Goal: Task Accomplishment & Management: Complete application form

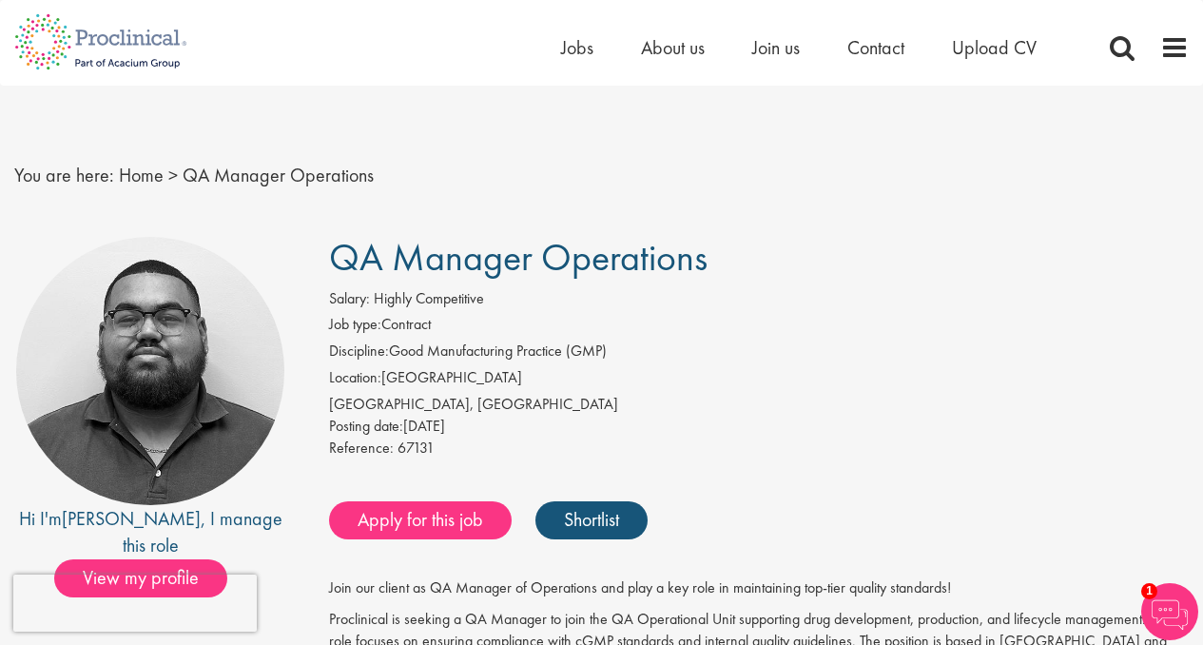
click at [854, 241] on h1 "QA Manager Operations" at bounding box center [759, 258] width 860 height 42
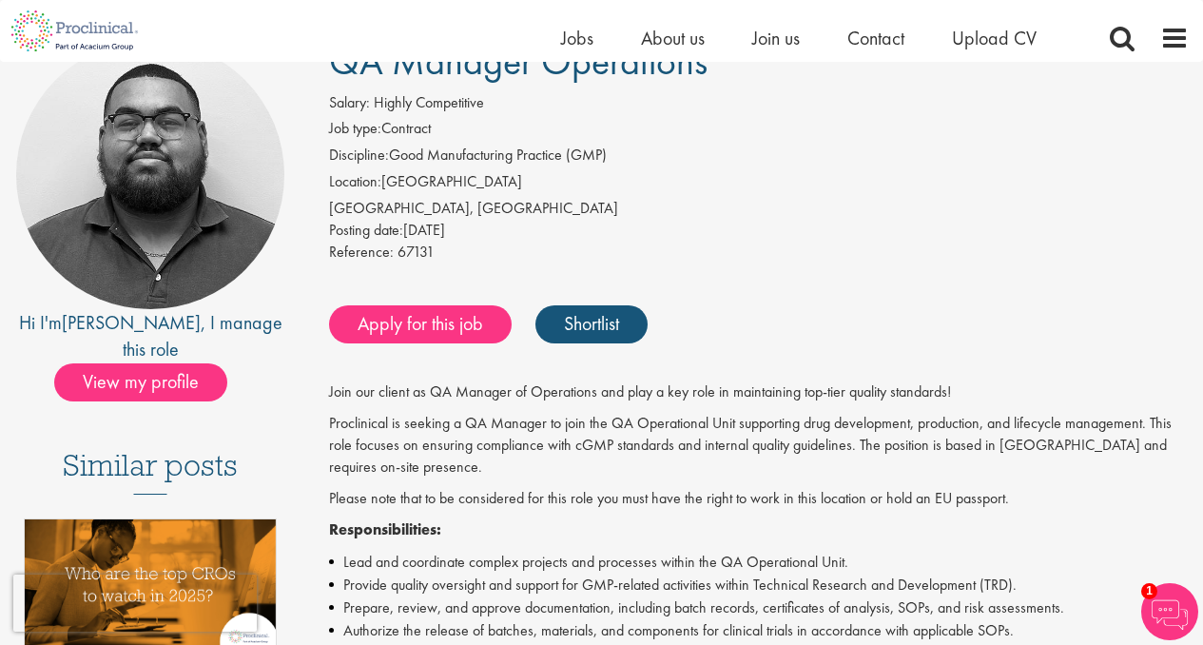
scroll to position [159, 0]
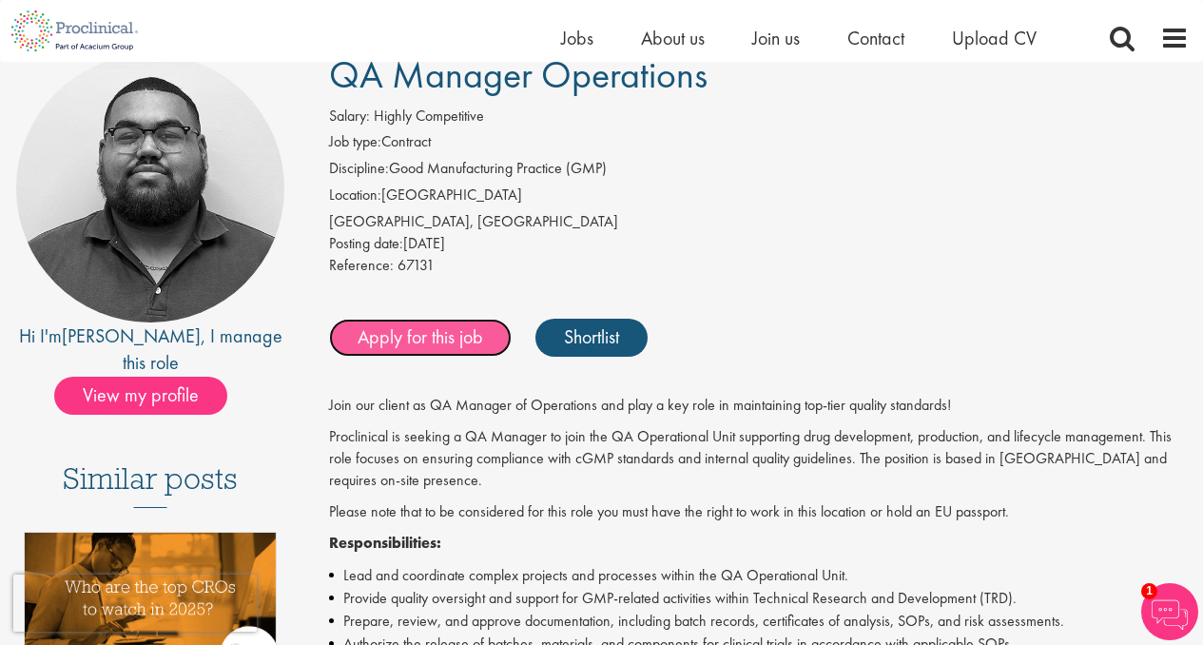
click at [471, 336] on link "Apply for this job" at bounding box center [420, 338] width 183 height 38
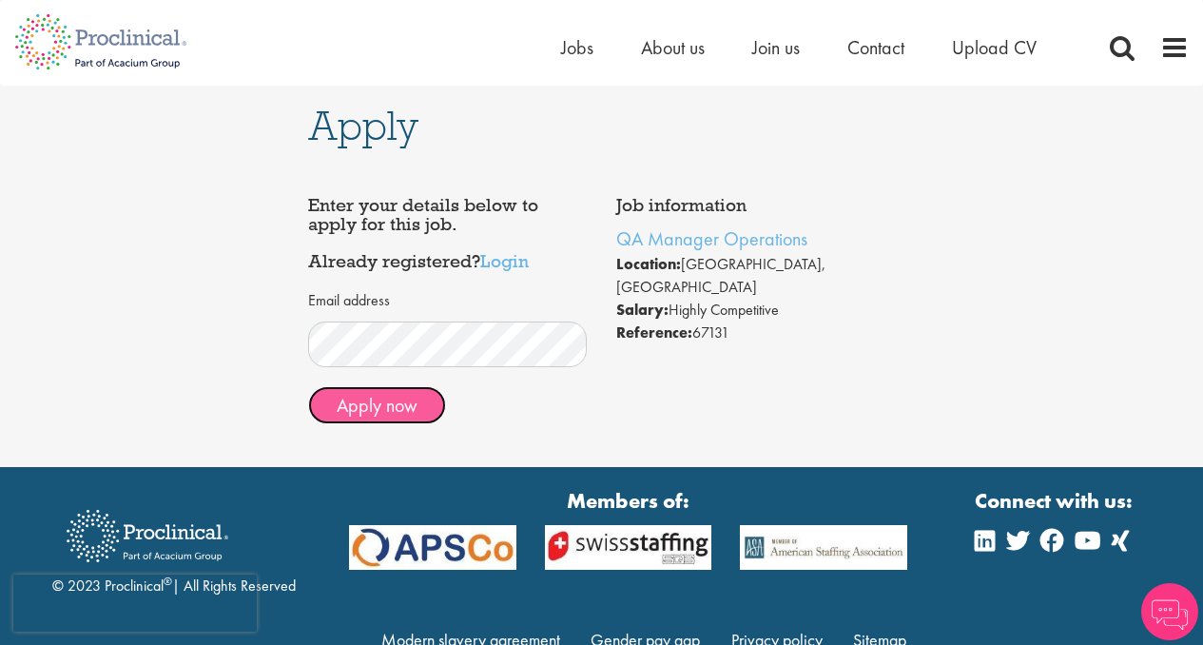
click at [411, 407] on button "Apply now" at bounding box center [377, 405] width 138 height 38
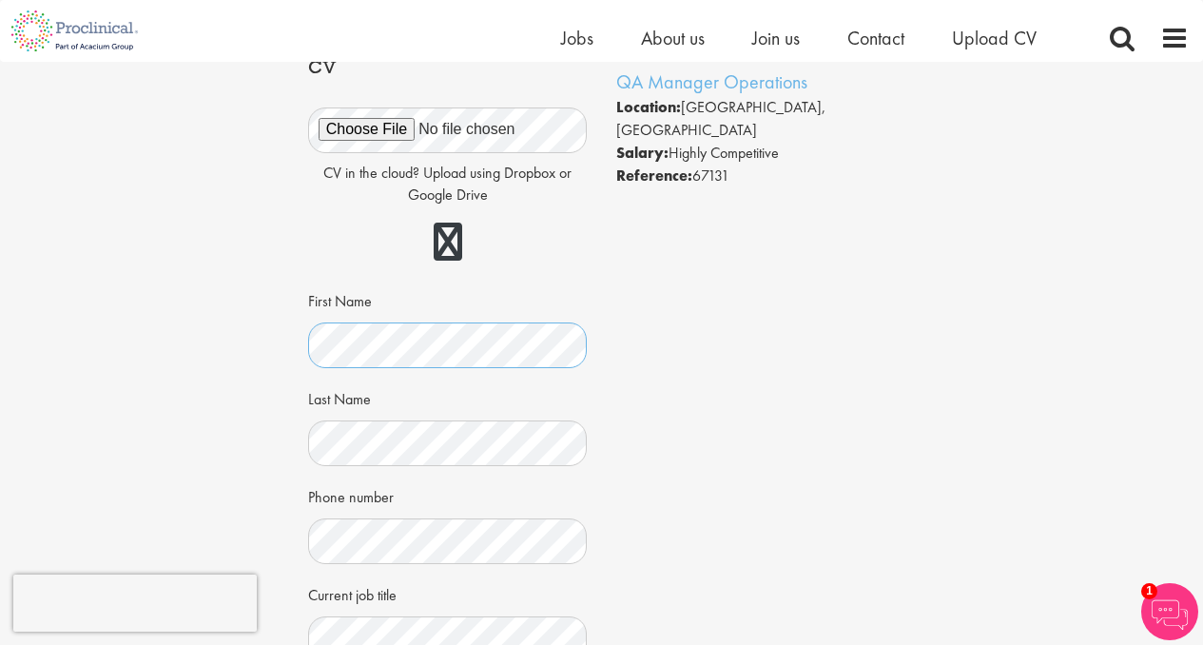
scroll to position [449, 0]
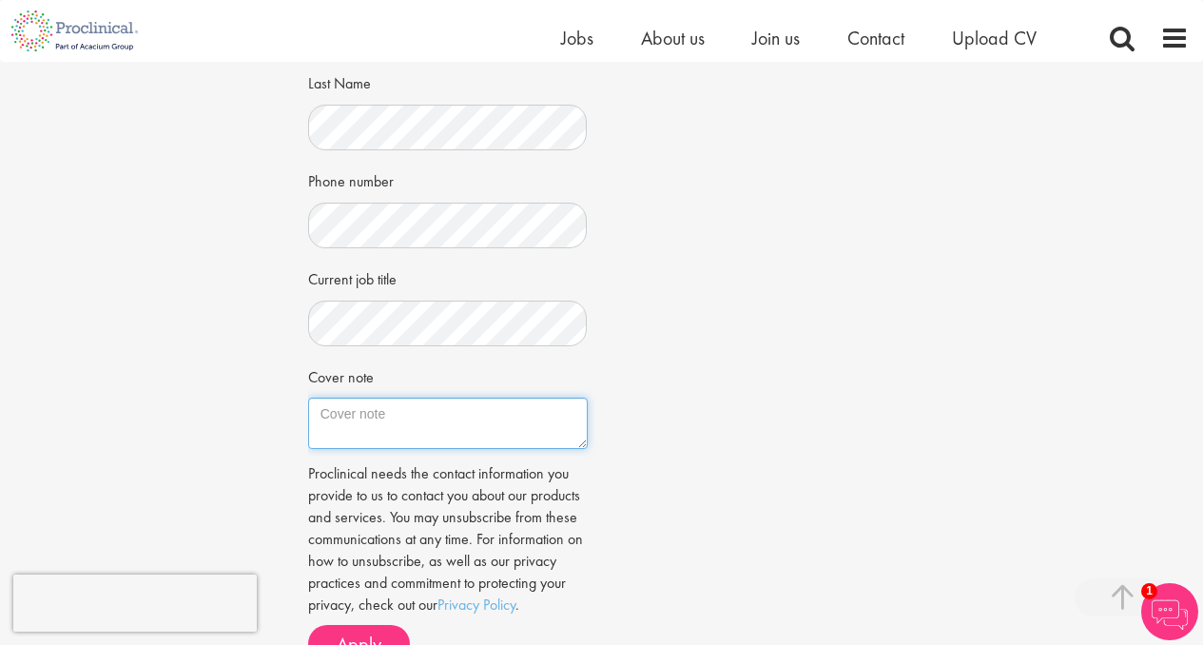
click at [505, 435] on textarea "Cover note" at bounding box center [448, 423] width 280 height 51
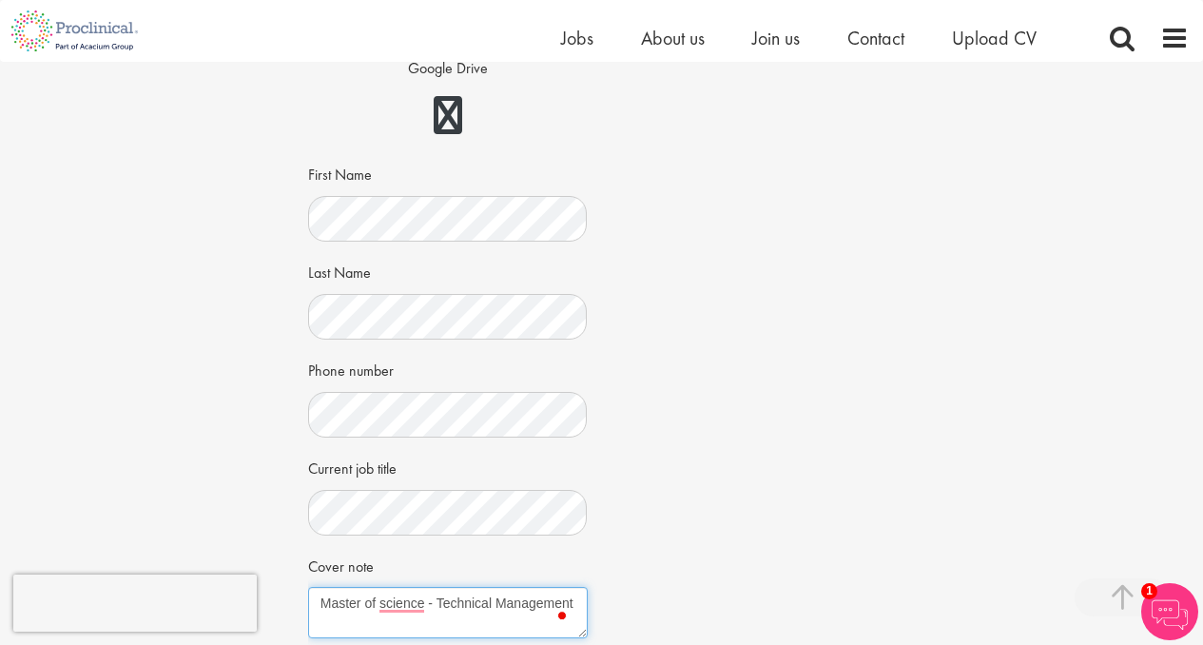
scroll to position [780, 0]
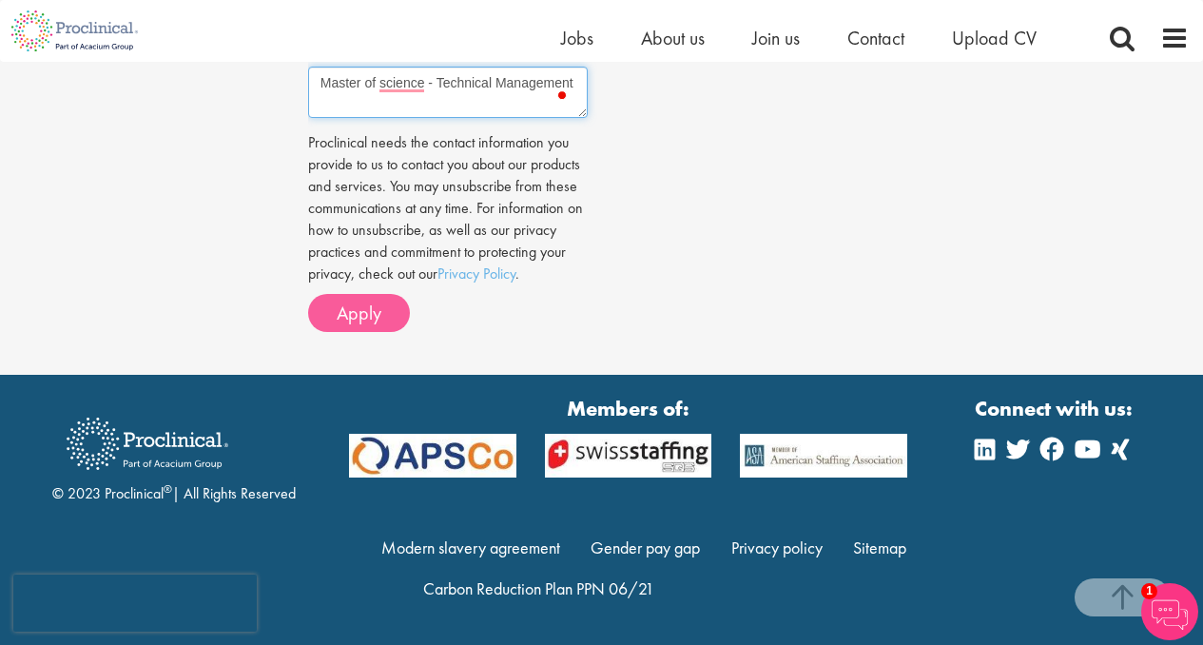
type textarea "Master of science - Technical Management"
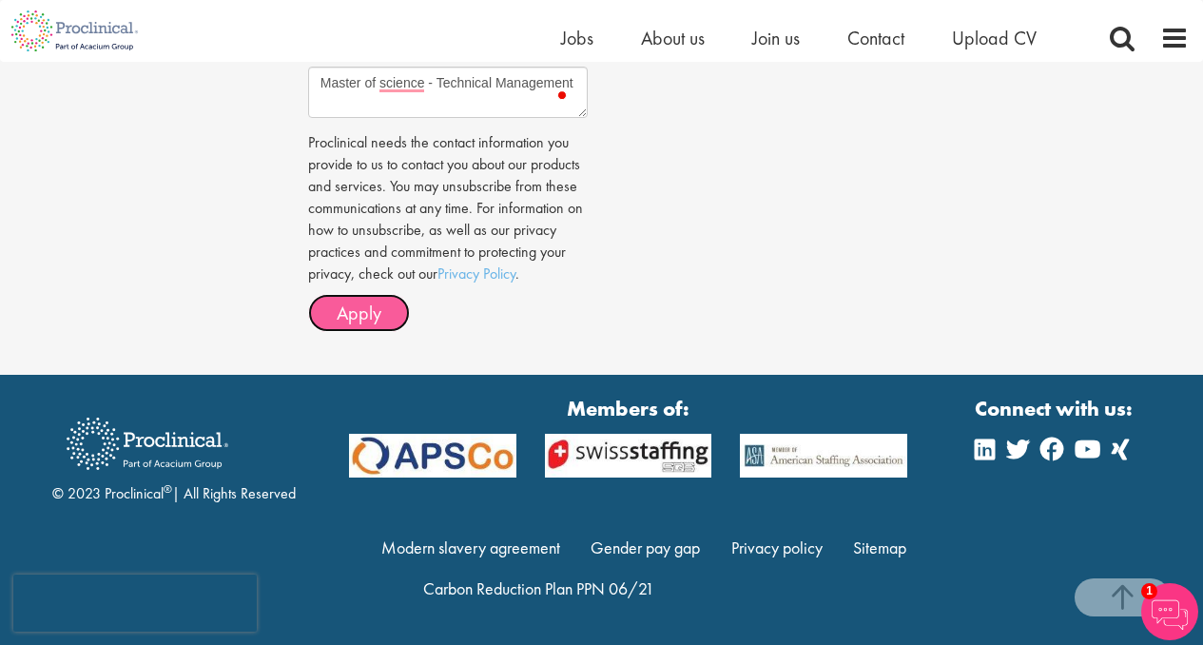
click at [355, 313] on span "Apply" at bounding box center [359, 313] width 45 height 25
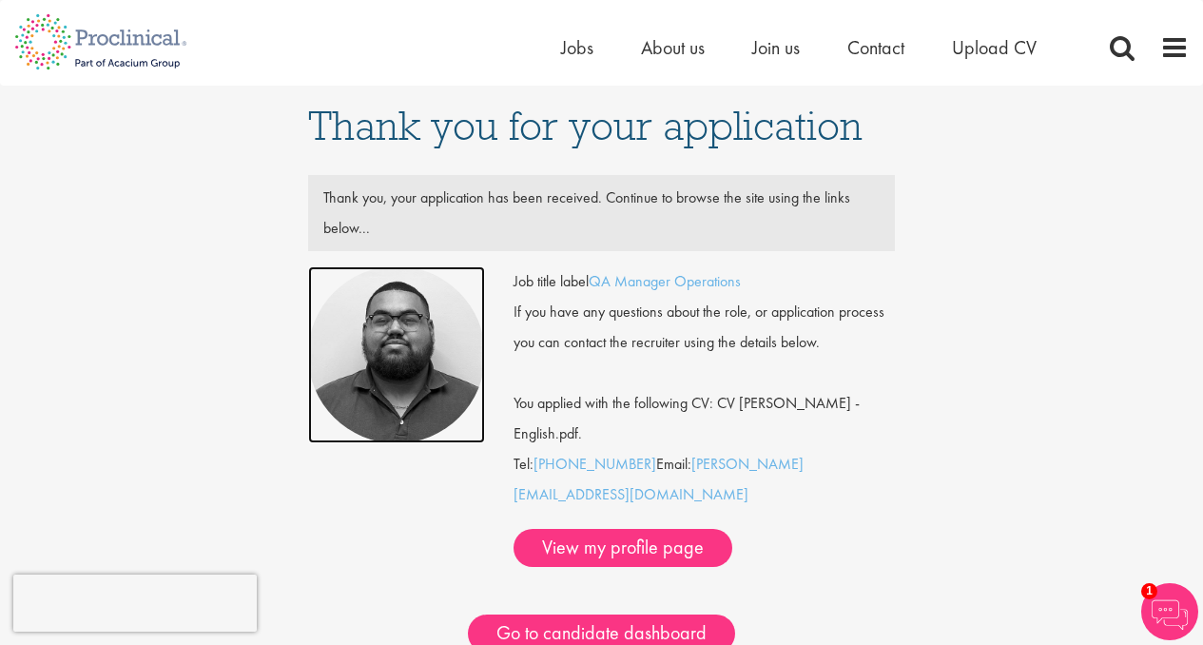
click at [418, 375] on img at bounding box center [396, 354] width 177 height 177
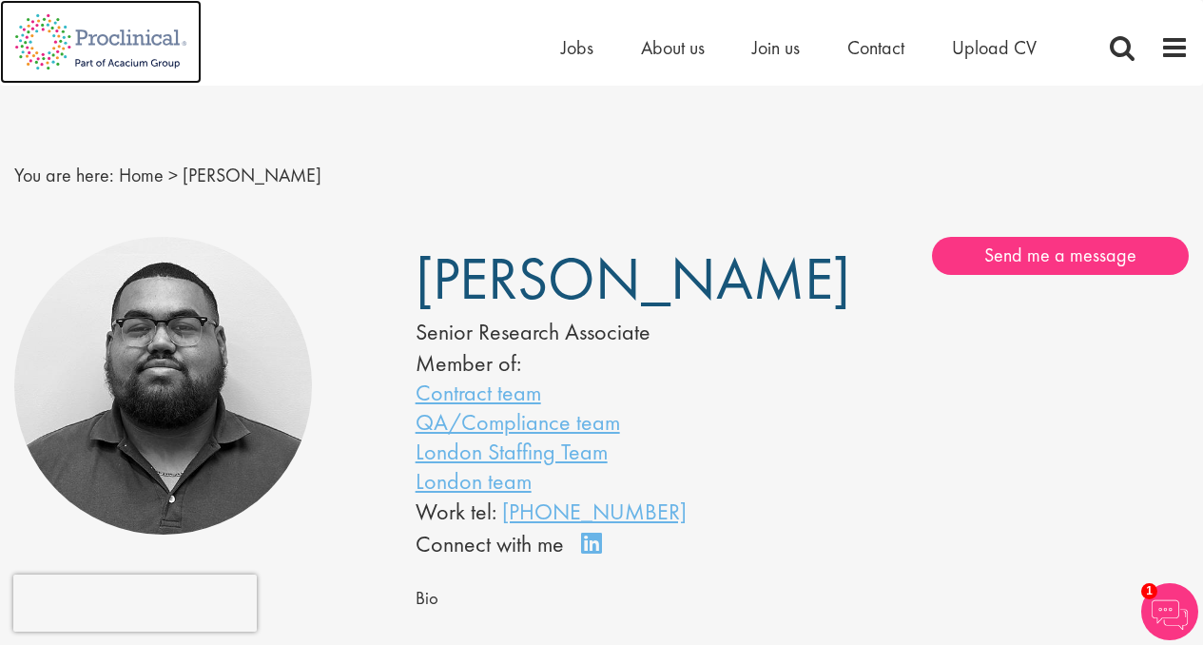
click at [43, 33] on img at bounding box center [101, 42] width 202 height 84
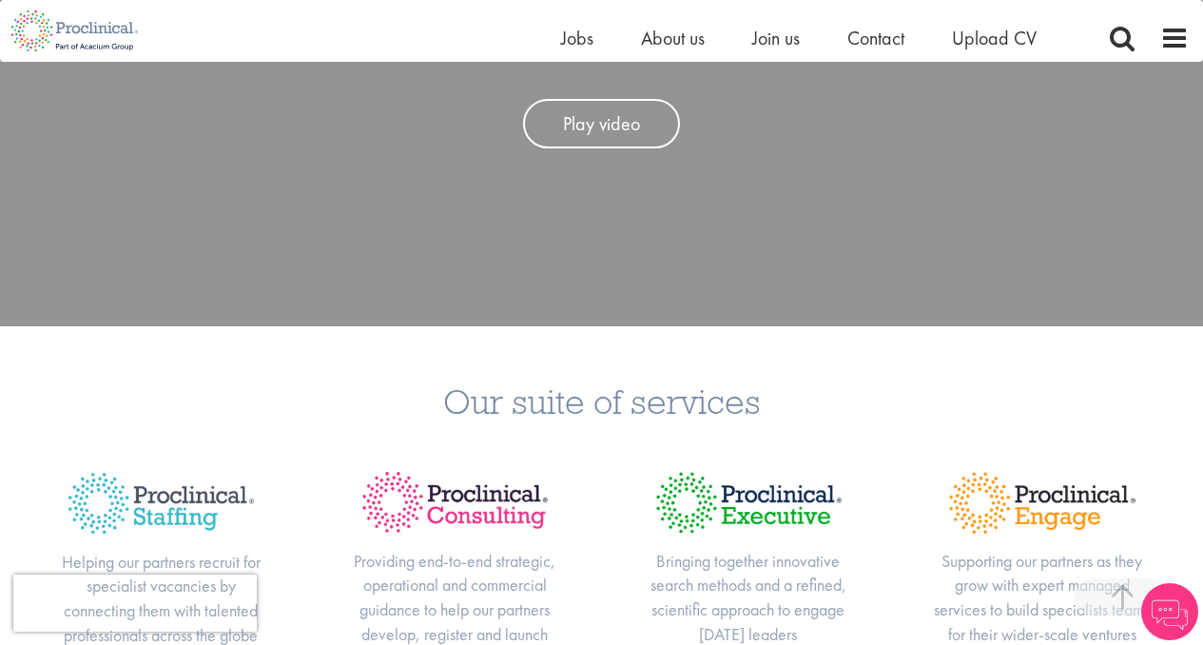
scroll to position [741, 0]
